Goal: Use online tool/utility: Utilize a website feature to perform a specific function

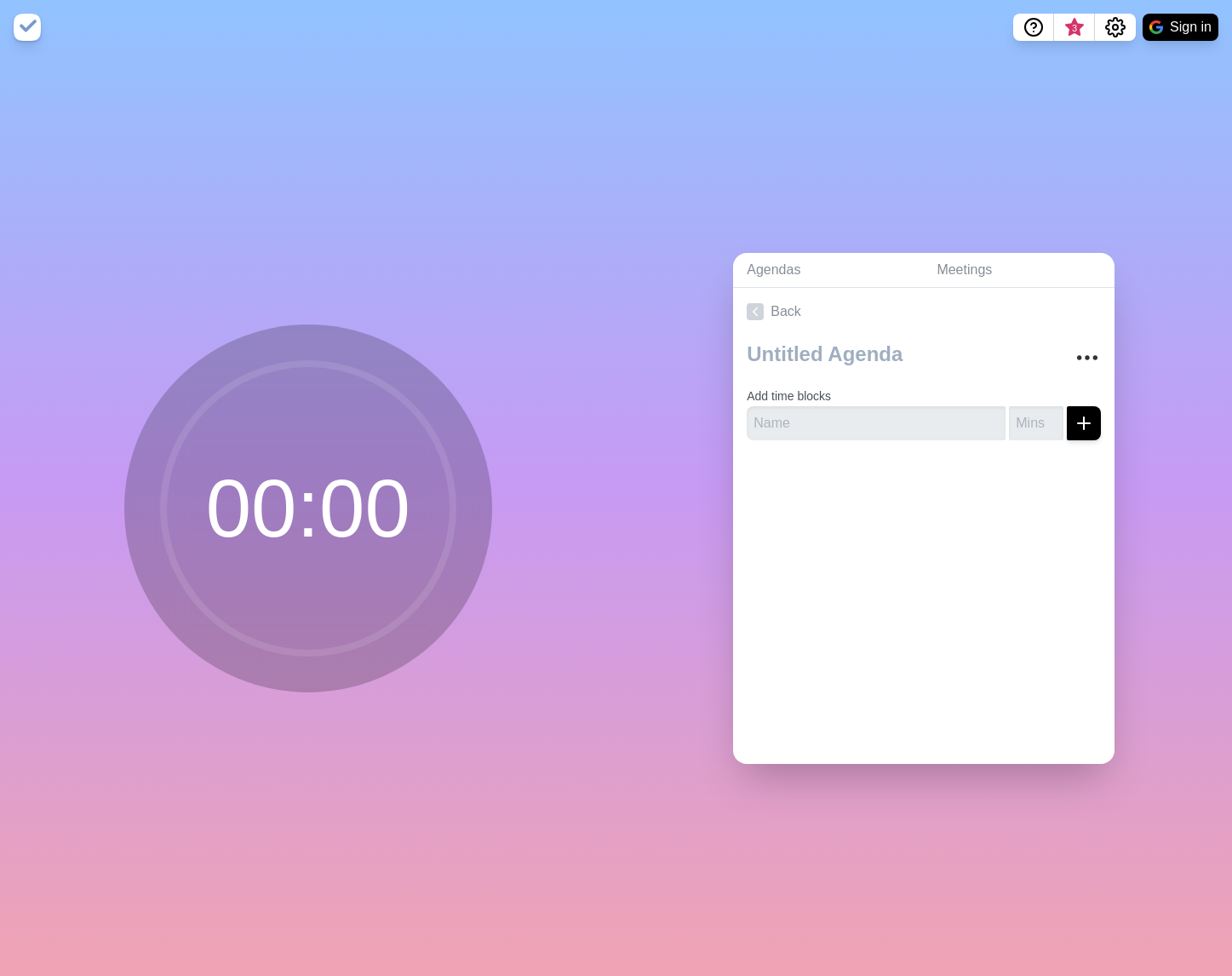
click at [305, 482] on circle at bounding box center [308, 508] width 289 height 289
click at [1029, 420] on input "number" at bounding box center [1036, 422] width 55 height 34
type input "5"
click at [944, 427] on input "text" at bounding box center [876, 422] width 259 height 34
type input "B"
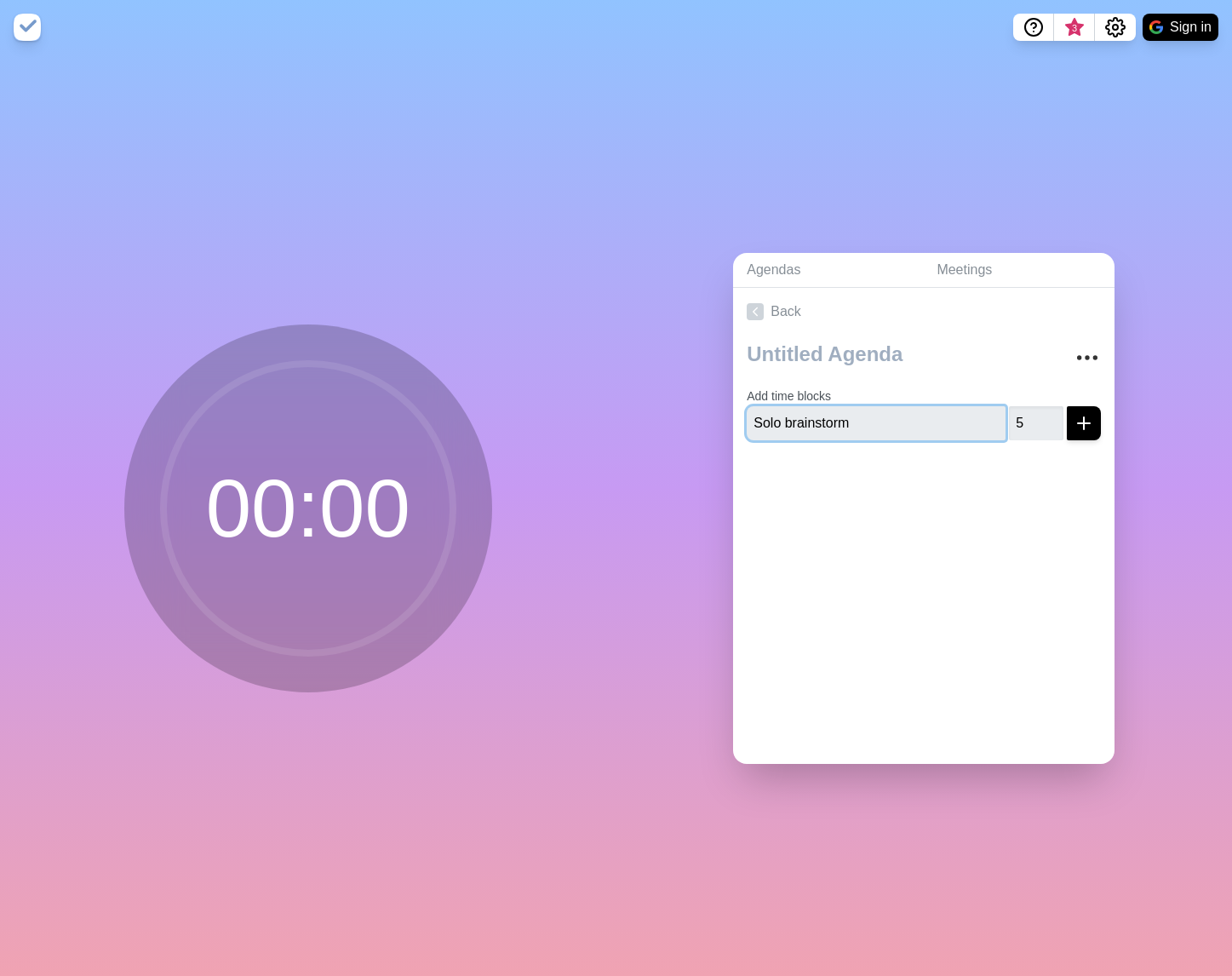
type input "Solo brainstorm"
click at [1074, 427] on icon "submit" at bounding box center [1084, 422] width 21 height 21
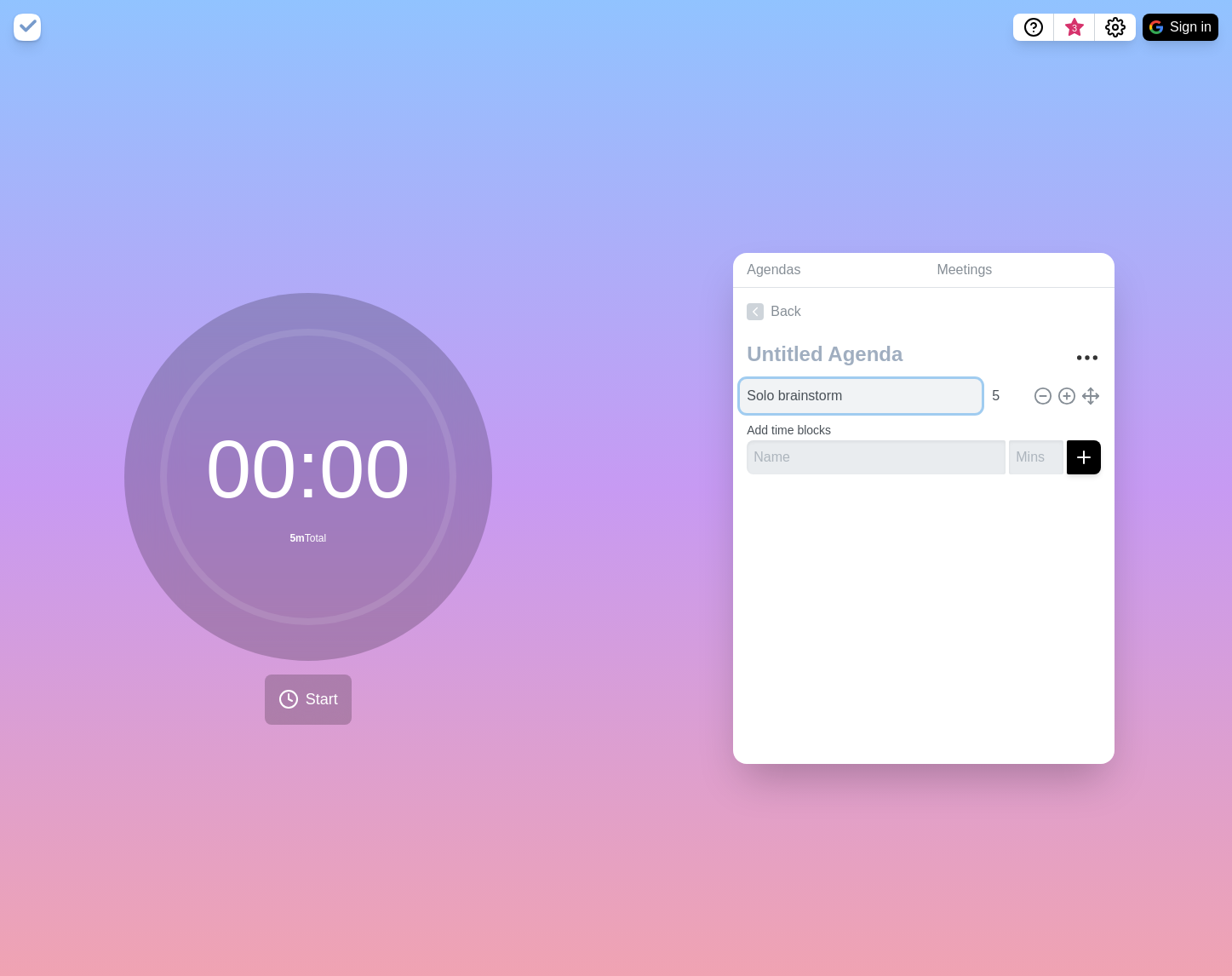
click at [903, 389] on input "Solo brainstorm" at bounding box center [861, 396] width 242 height 34
click at [1024, 397] on div "Solo brainstorm 5" at bounding box center [923, 396] width 368 height 34
click at [917, 399] on input "Solo brainstorm" at bounding box center [861, 396] width 242 height 34
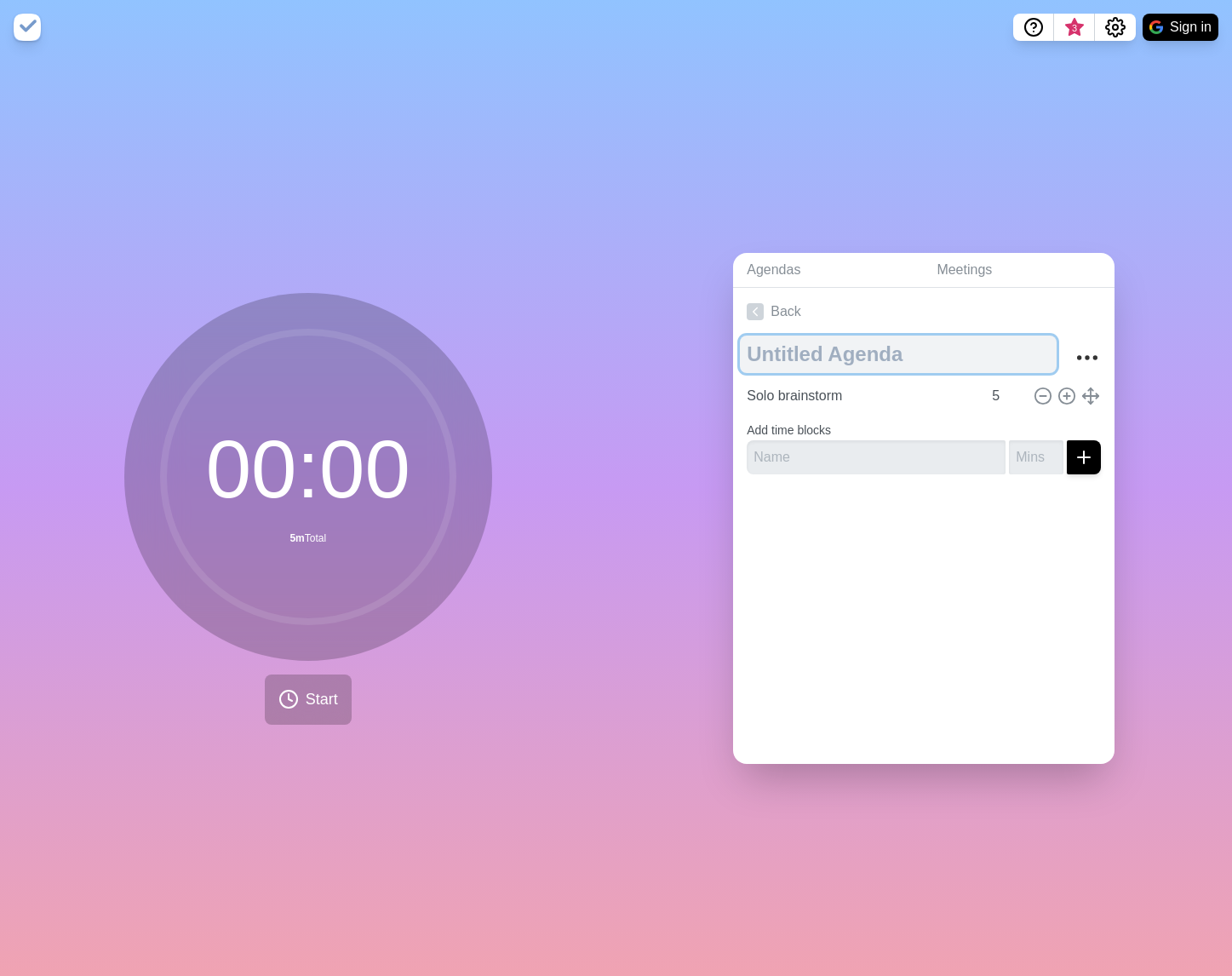
click at [878, 351] on textarea at bounding box center [898, 354] width 317 height 37
type textarea "Q3 retro"
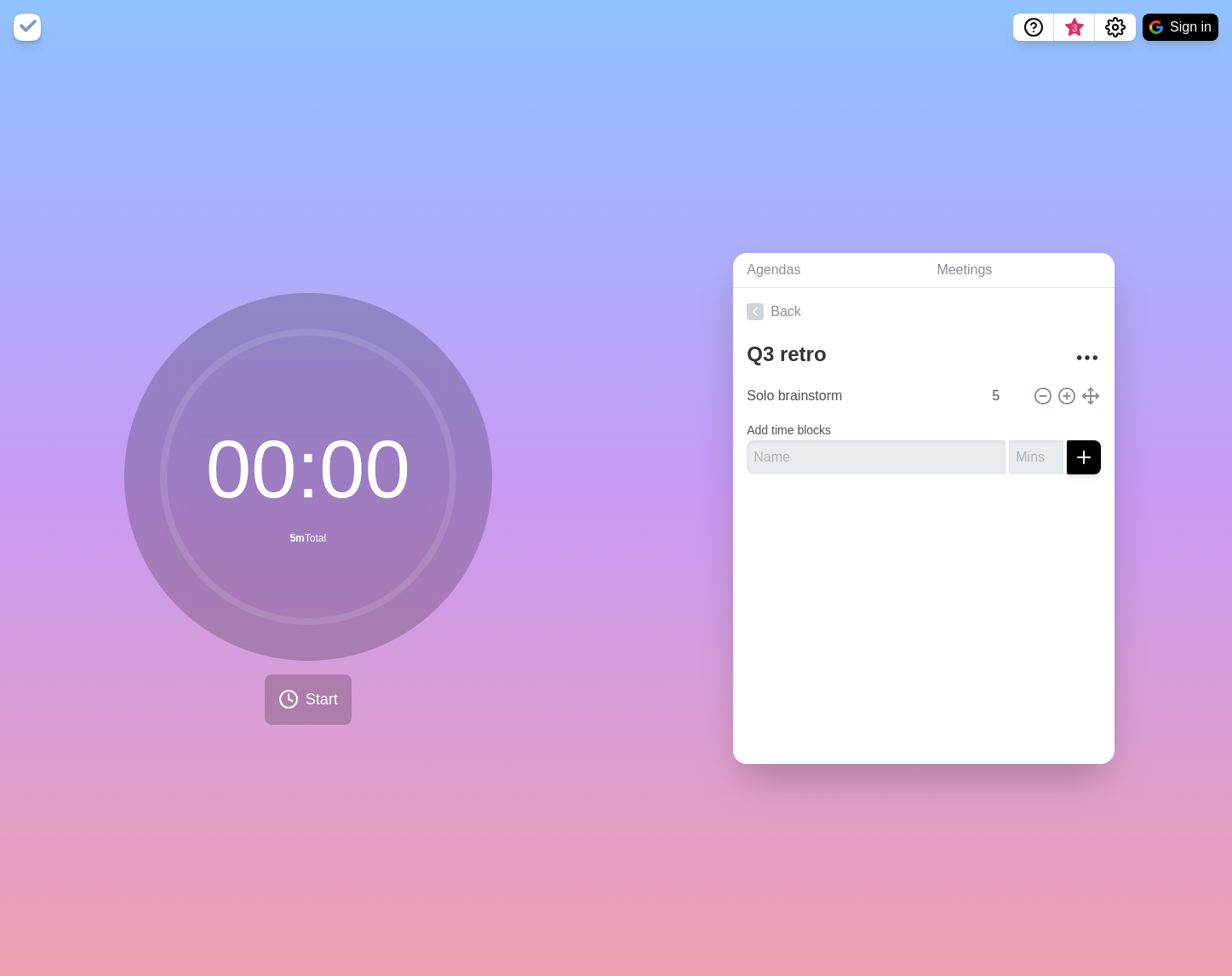
click at [596, 407] on div "00 : 00 5m Total Start" at bounding box center [308, 515] width 616 height 921
click at [323, 698] on span "Start" at bounding box center [321, 699] width 32 height 23
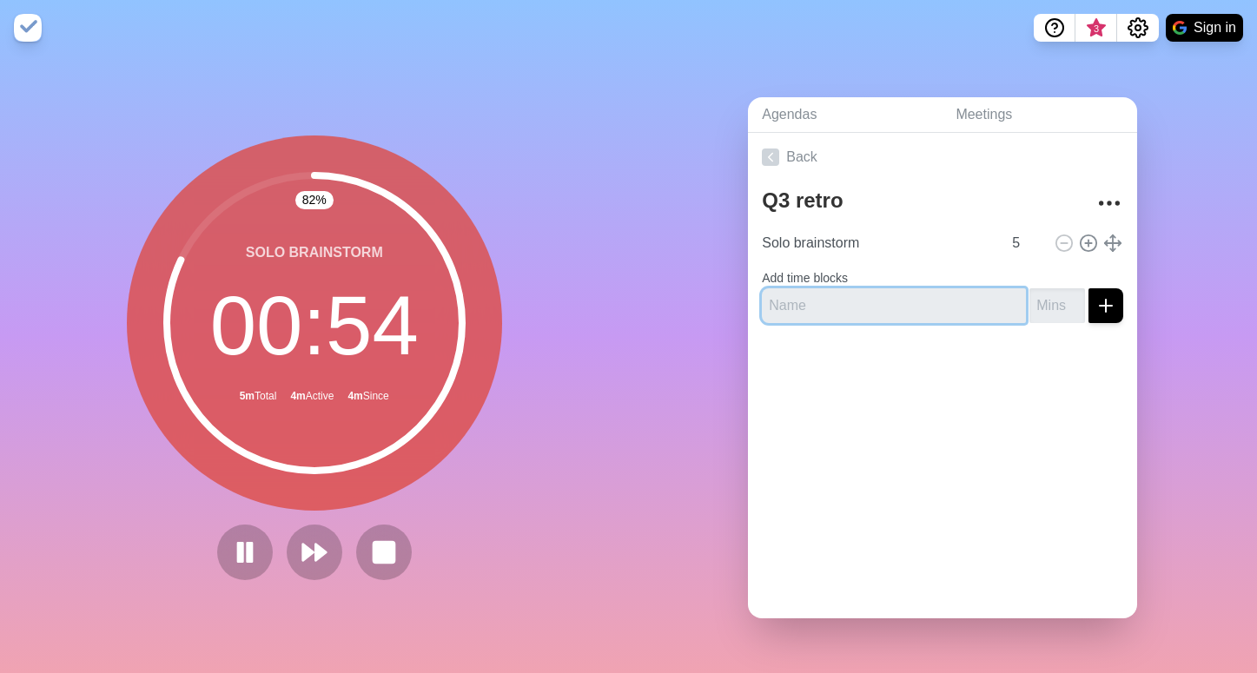
click at [890, 288] on input "text" at bounding box center [894, 305] width 264 height 35
type input "Bonus time"
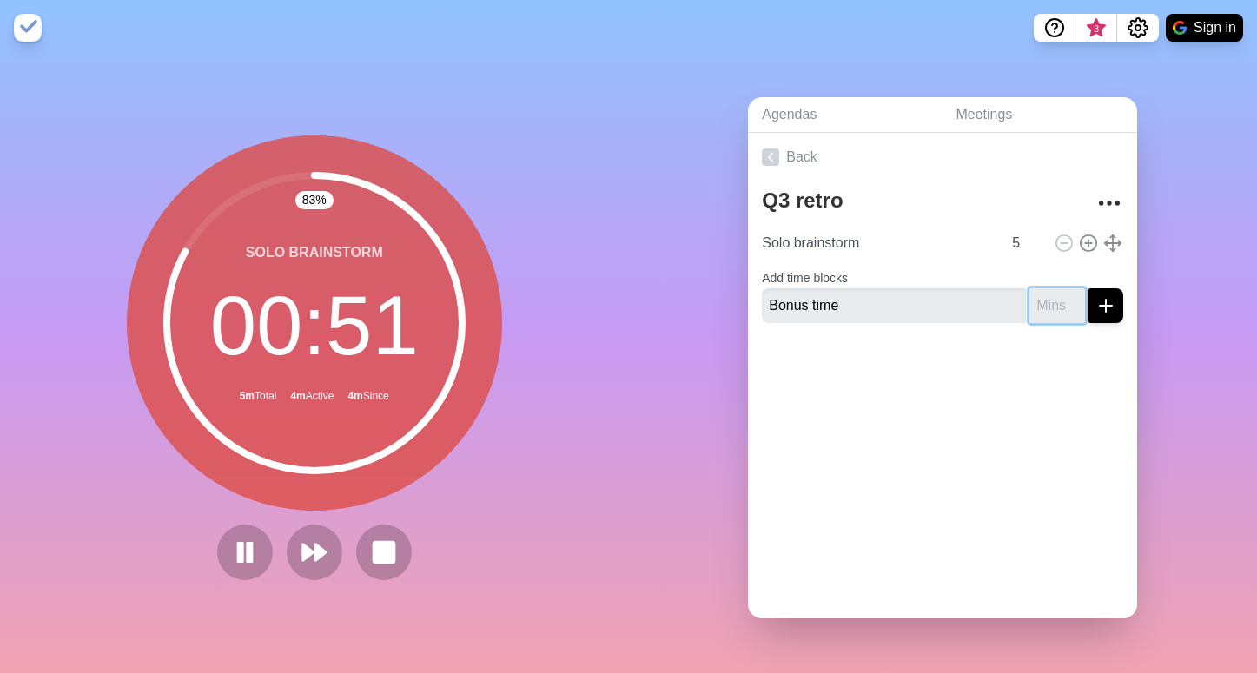
click at [1053, 314] on input "number" at bounding box center [1057, 305] width 56 height 35
type input "3"
click at [798, 371] on div at bounding box center [942, 372] width 389 height 70
click at [1110, 311] on icon "submit" at bounding box center [1106, 305] width 21 height 21
